Goal: Transaction & Acquisition: Purchase product/service

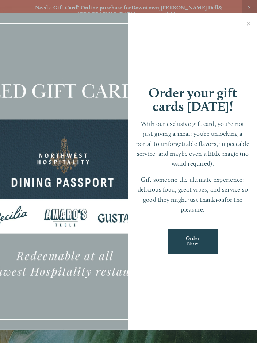
click at [251, 26] on link "Close" at bounding box center [249, 24] width 14 height 20
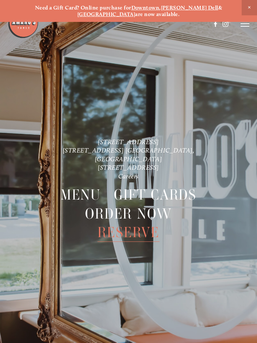
click at [249, 7] on span "Close Announcement" at bounding box center [249, 7] width 15 height 15
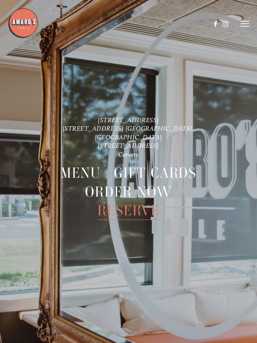
click at [244, 23] on icon at bounding box center [245, 23] width 9 height 7
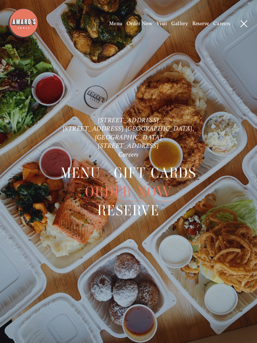
click at [110, 184] on span "Order Now" at bounding box center [128, 191] width 87 height 19
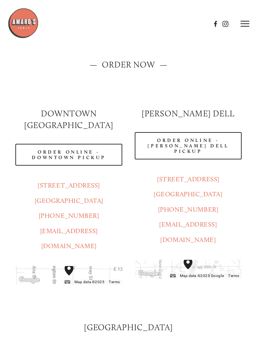
click at [180, 145] on link "Order Online - [PERSON_NAME] Dell Pickup" at bounding box center [188, 145] width 107 height 27
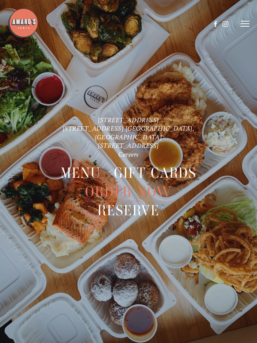
click at [121, 186] on span "Order Now" at bounding box center [128, 191] width 87 height 19
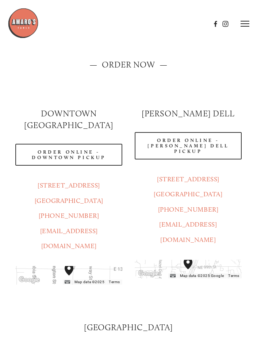
click at [199, 141] on link "Order Online - [PERSON_NAME] Dell Pickup" at bounding box center [188, 145] width 107 height 27
